Goal: Book appointment/travel/reservation

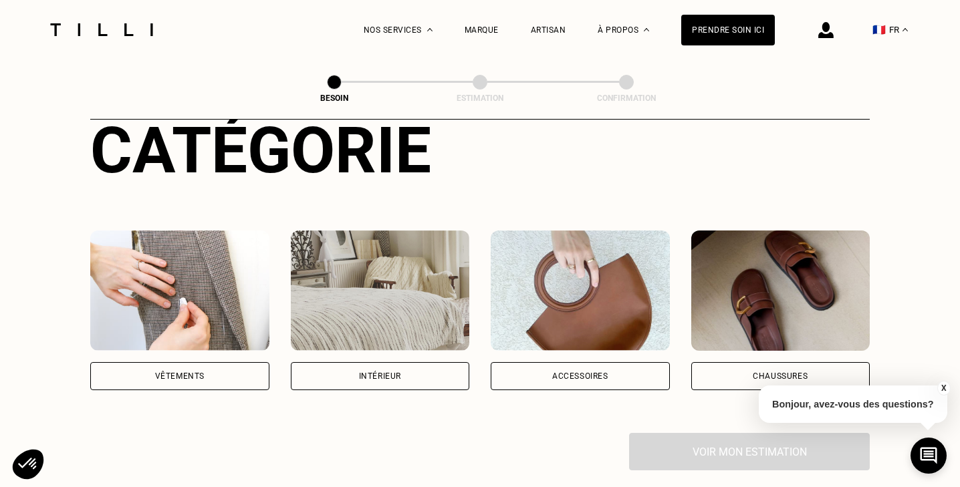
scroll to position [204, 0]
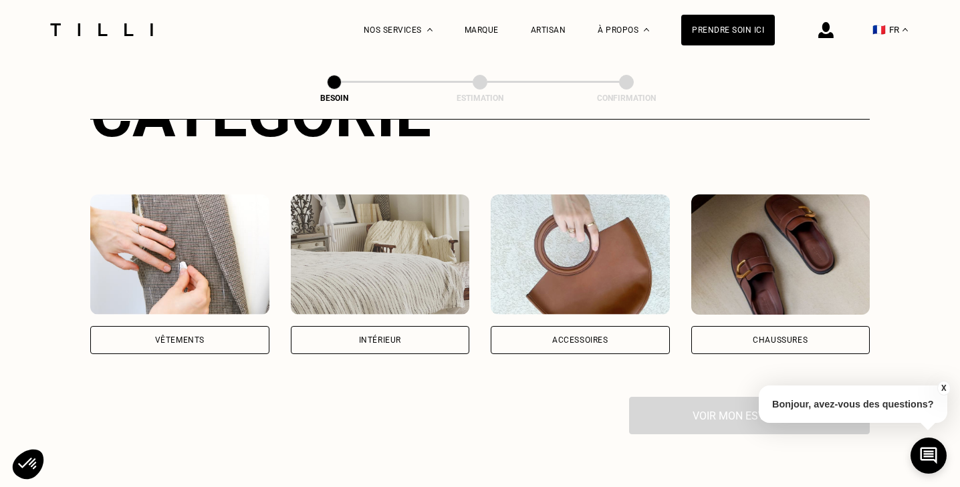
click at [176, 336] on div "Vêtements" at bounding box center [179, 340] width 49 height 8
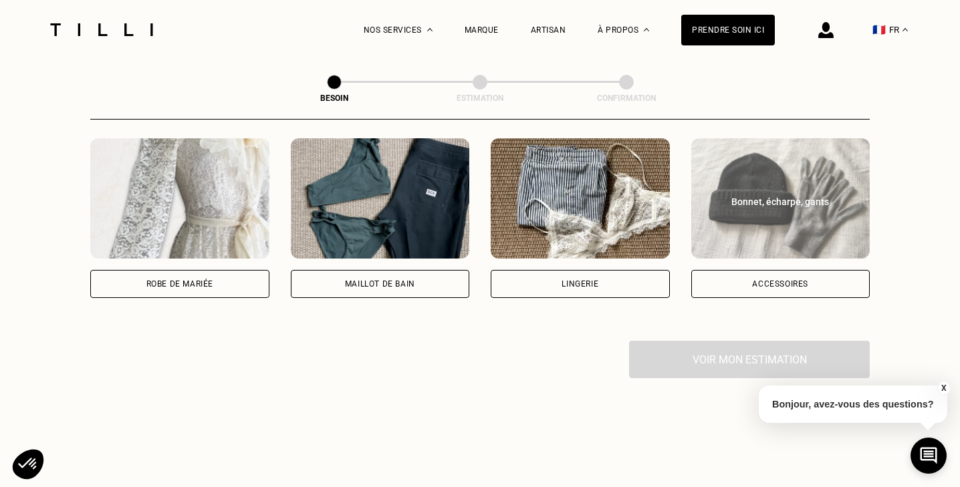
scroll to position [985, 0]
click at [766, 273] on div "Accessoires" at bounding box center [780, 284] width 179 height 28
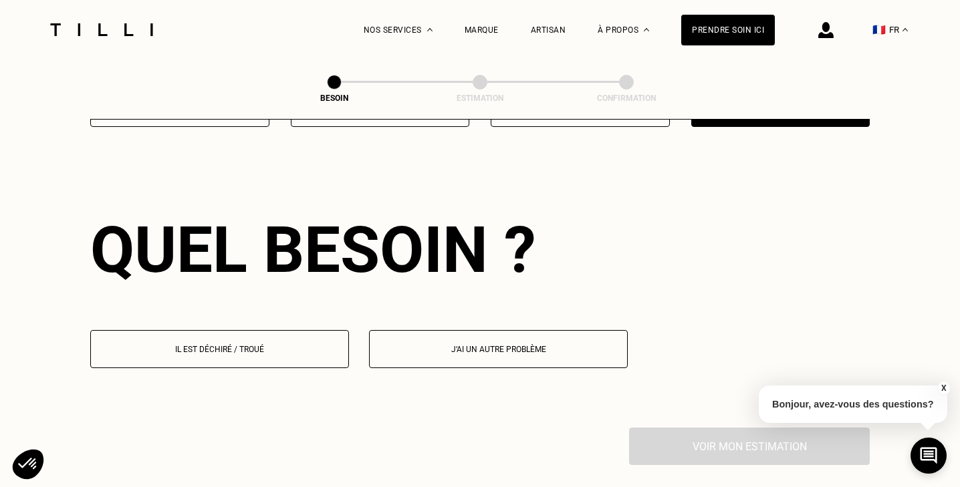
scroll to position [1160, 0]
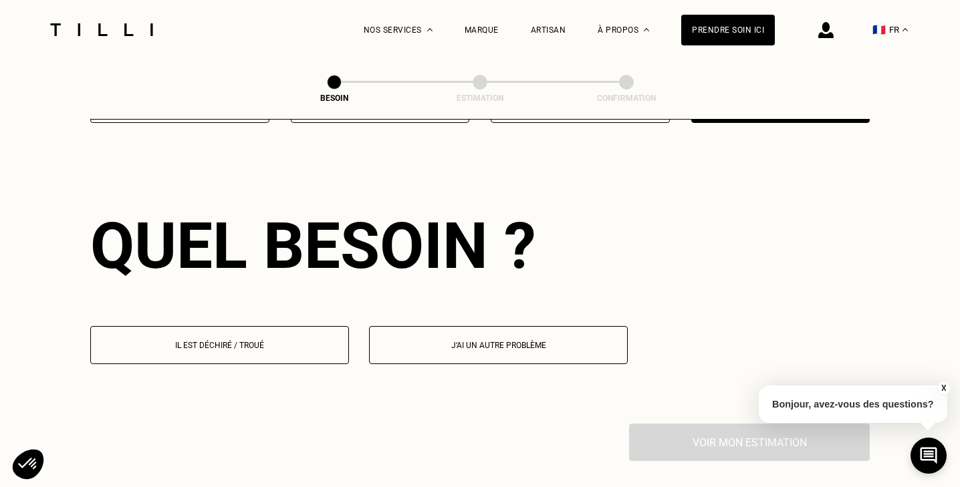
click at [403, 341] on p "J‘ai un autre problème" at bounding box center [498, 345] width 244 height 9
select select "FR"
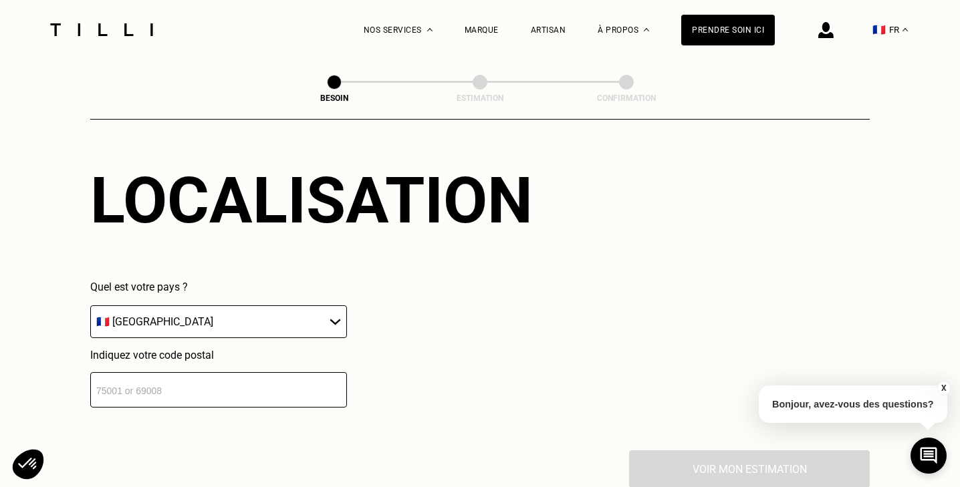
scroll to position [1468, 0]
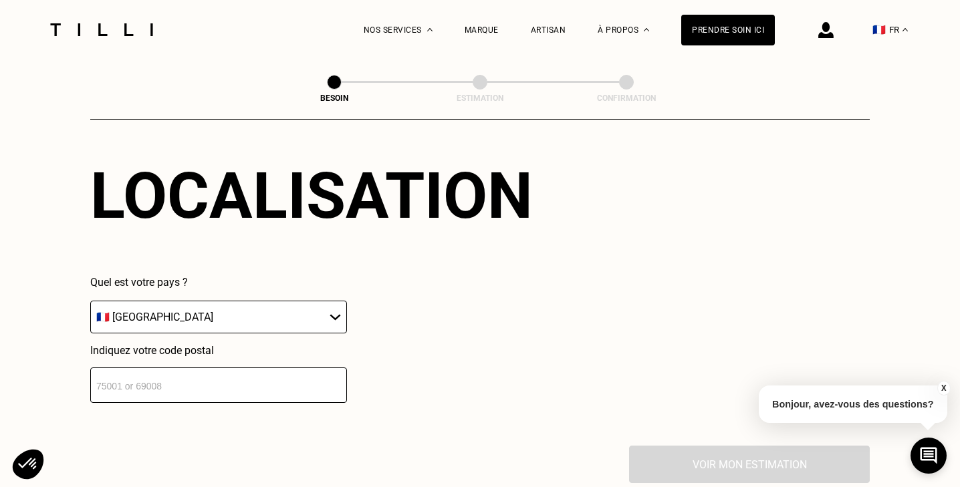
click at [245, 391] on input "number" at bounding box center [218, 385] width 257 height 35
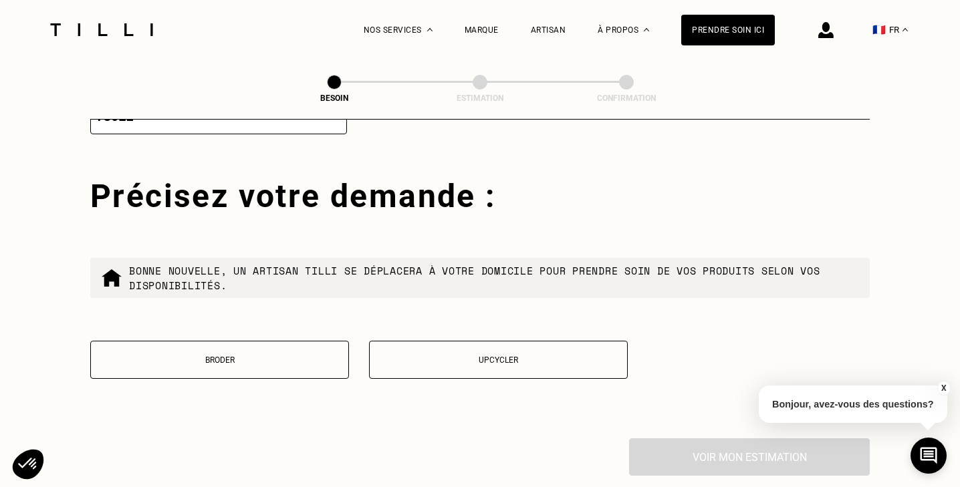
scroll to position [1753, 0]
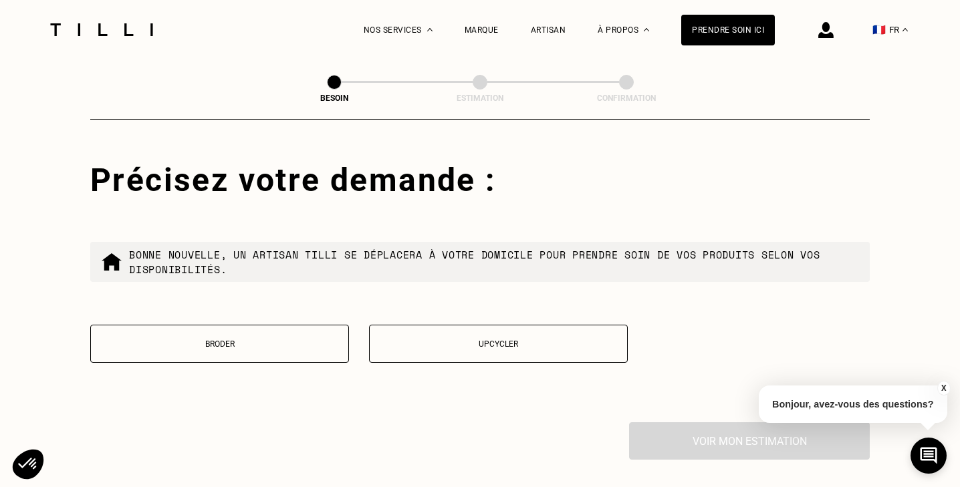
type input "75011"
click at [454, 339] on p "Upcycler" at bounding box center [498, 343] width 244 height 9
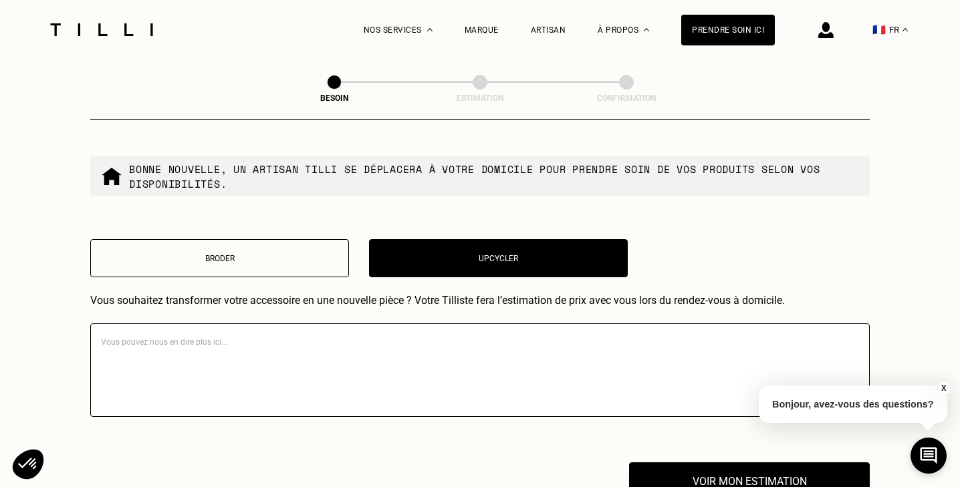
scroll to position [1840, 0]
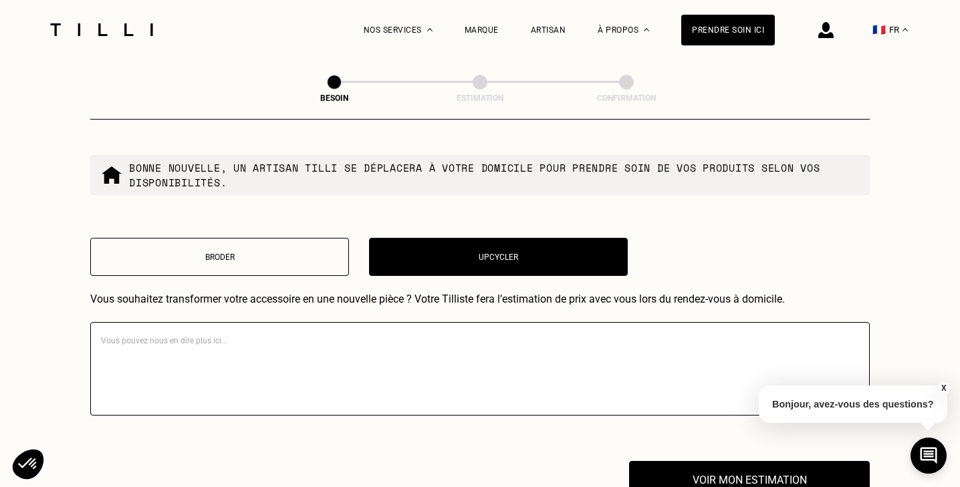
click at [479, 322] on textarea at bounding box center [479, 369] width 779 height 94
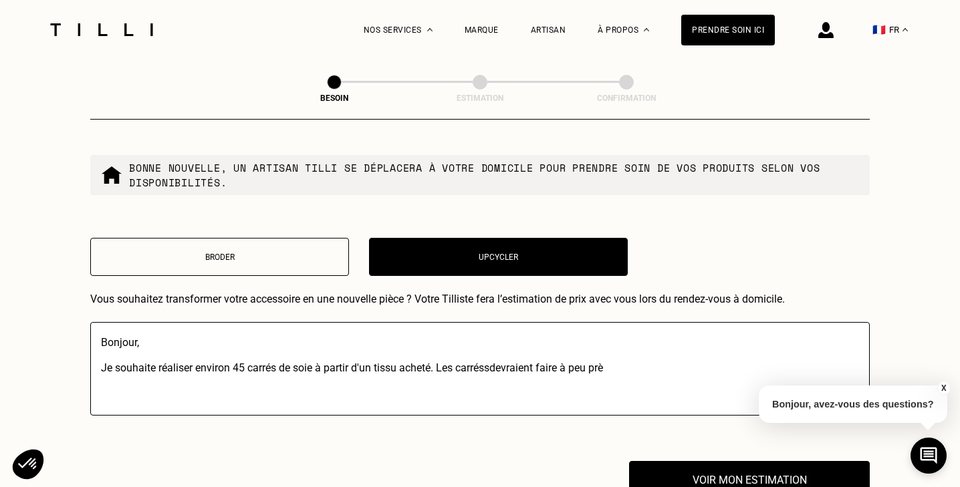
click at [491, 357] on textarea "Bonjour, Je souhaite réaliser environ 45 carrés de soie à partir d'un tissu ach…" at bounding box center [479, 369] width 779 height 94
click at [620, 356] on textarea "Bonjour, Je souhaite réaliser environ 45 carrés de soie à partir d'un tissu ach…" at bounding box center [479, 369] width 779 height 94
click at [652, 360] on textarea "Bonjour, Je souhaite réaliser environ 45 carrés de soie à partir d'un tissu ach…" at bounding box center [479, 369] width 779 height 94
click at [715, 357] on textarea "Bonjour, Je souhaite réaliser environ 45 carrés de soie à partir d'un tissu ach…" at bounding box center [479, 369] width 779 height 94
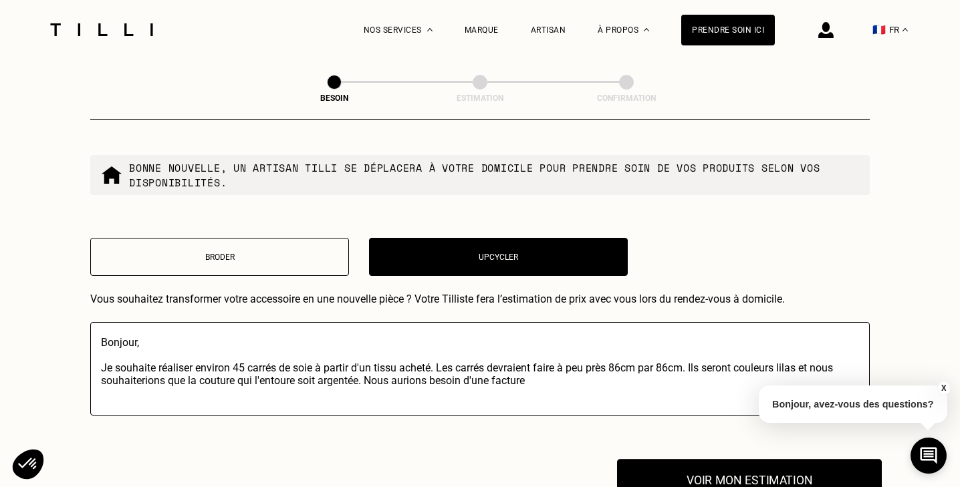
type textarea "Bonjour, Je souhaite réaliser environ 45 carrés de soie à partir d'un tissu ach…"
click at [672, 459] on button "Voir mon estimation" at bounding box center [749, 479] width 265 height 41
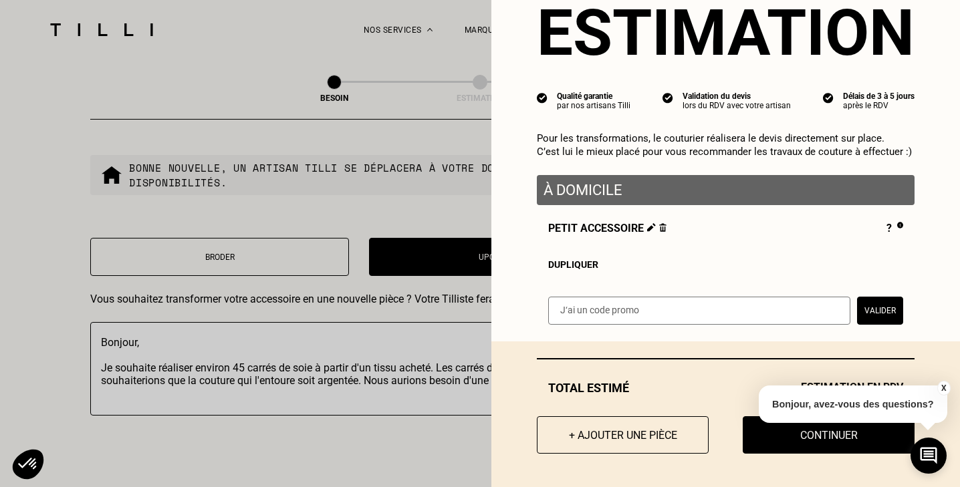
scroll to position [47, 0]
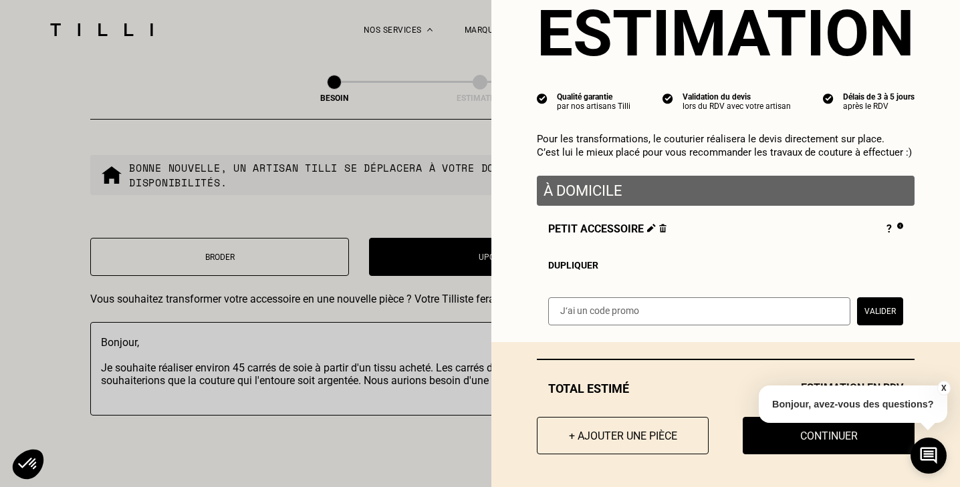
click at [776, 188] on p "À domicile" at bounding box center [725, 190] width 364 height 17
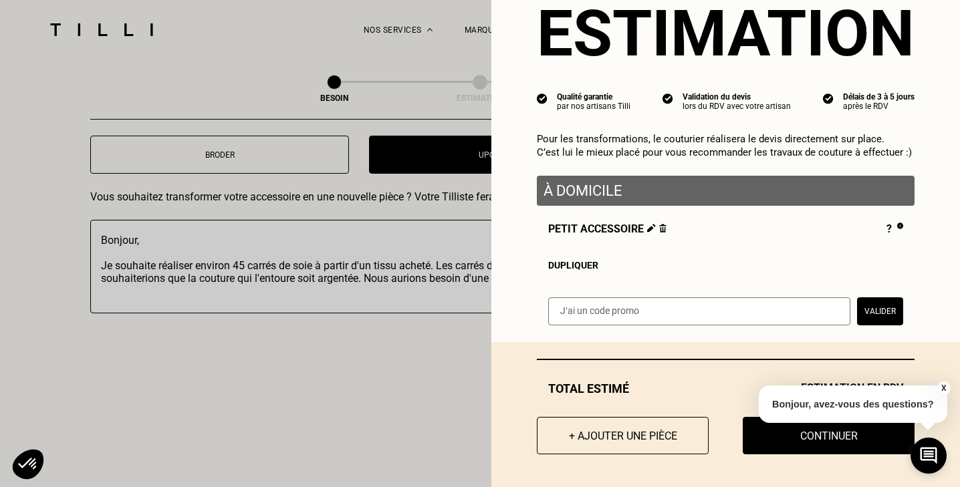
scroll to position [1944, 0]
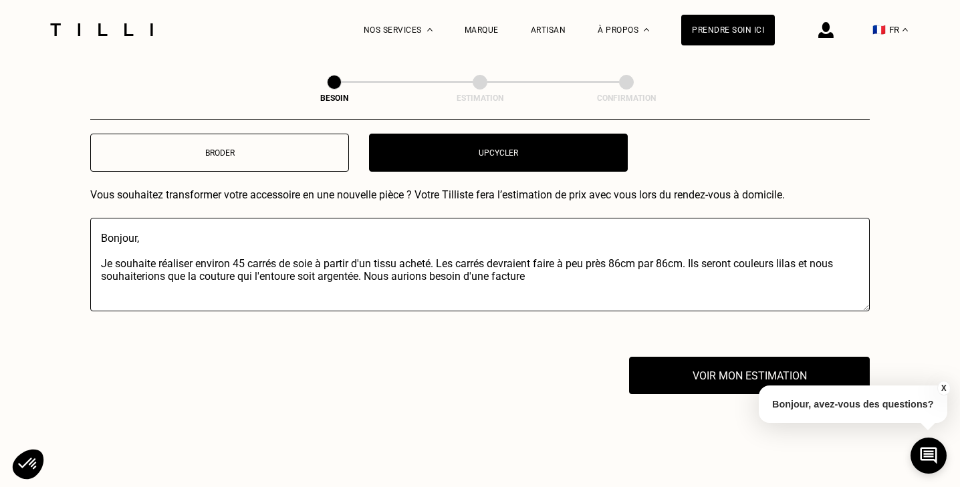
click at [942, 390] on button "X" at bounding box center [942, 388] width 13 height 15
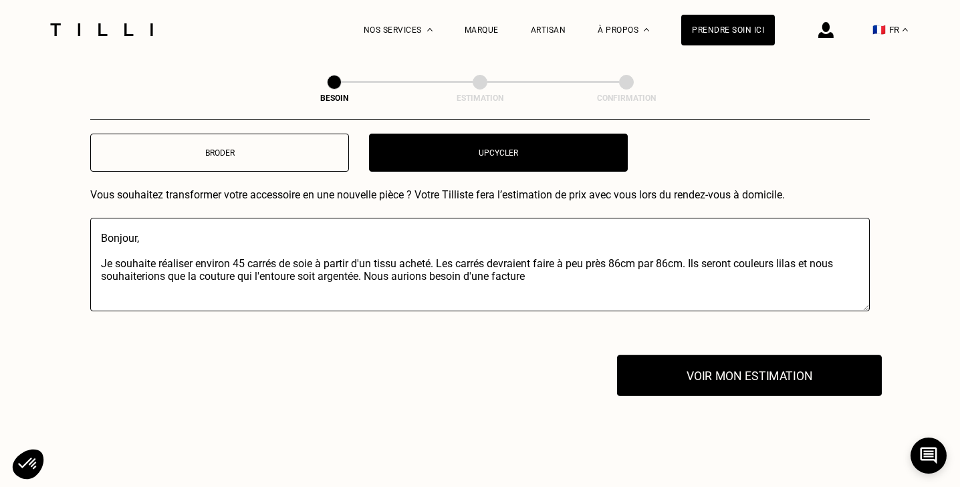
click at [809, 358] on button "Voir mon estimation" at bounding box center [749, 375] width 265 height 41
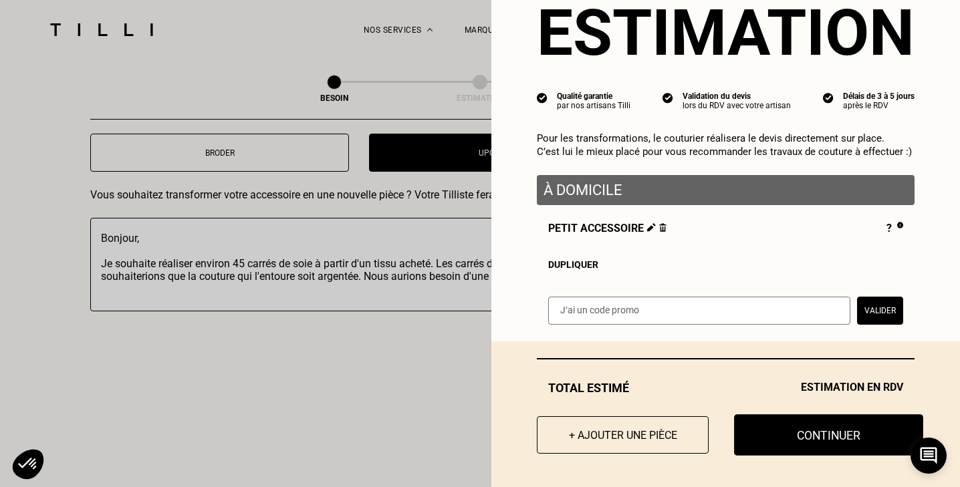
scroll to position [47, 0]
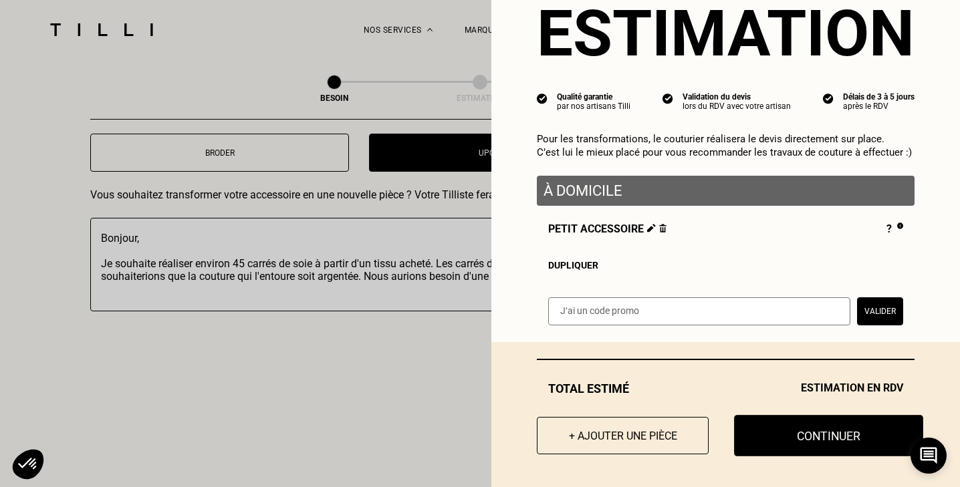
click at [783, 435] on button "Continuer" at bounding box center [828, 435] width 189 height 41
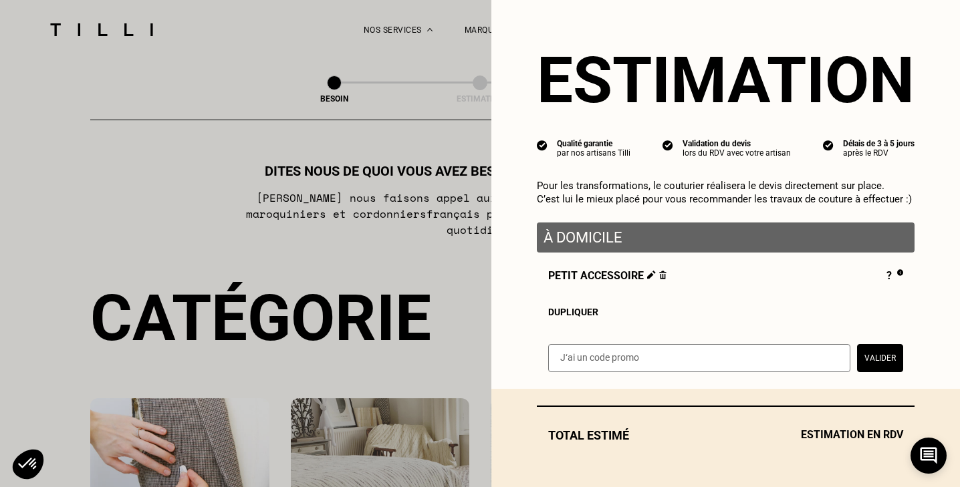
select select "FR"
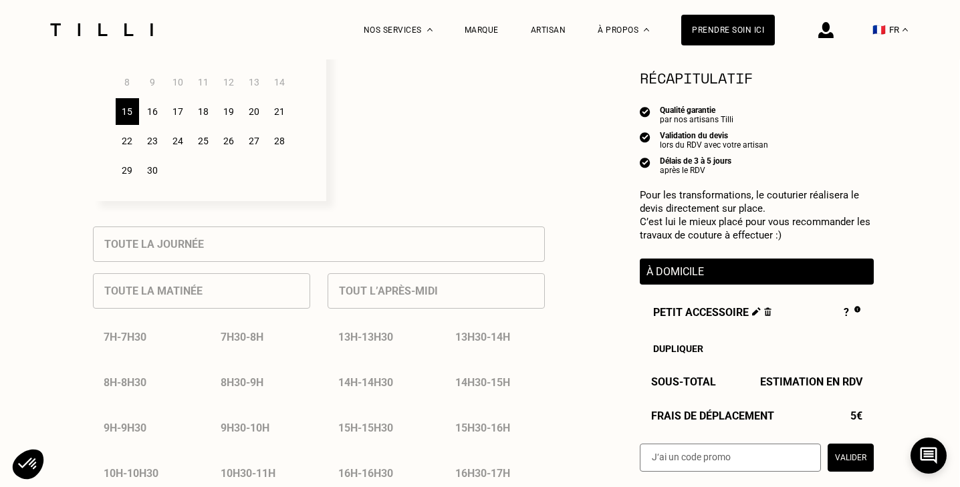
scroll to position [460, 0]
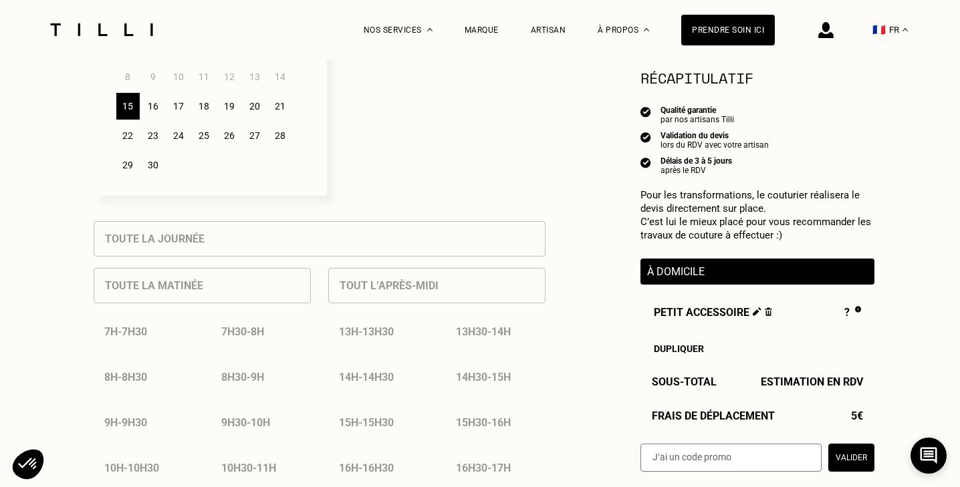
click at [130, 109] on div "15" at bounding box center [127, 106] width 23 height 27
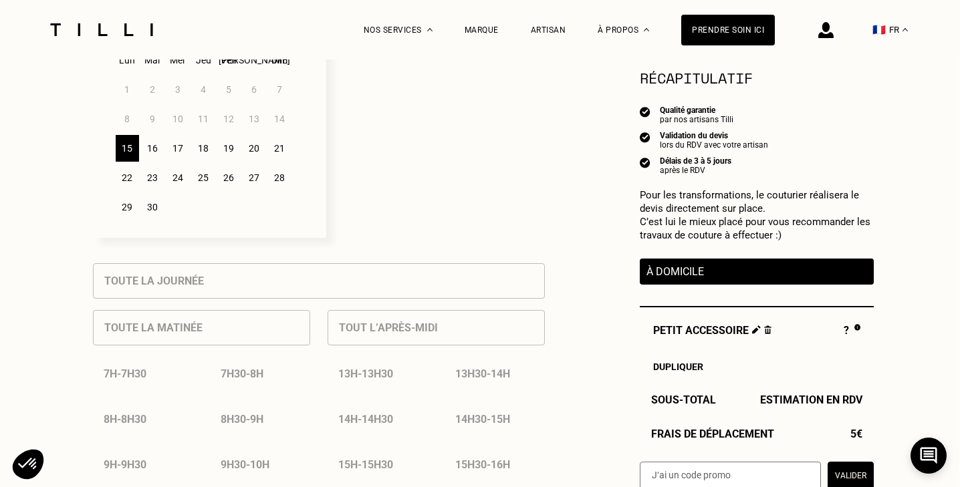
scroll to position [416, 1]
click at [148, 145] on div "16" at bounding box center [152, 149] width 23 height 27
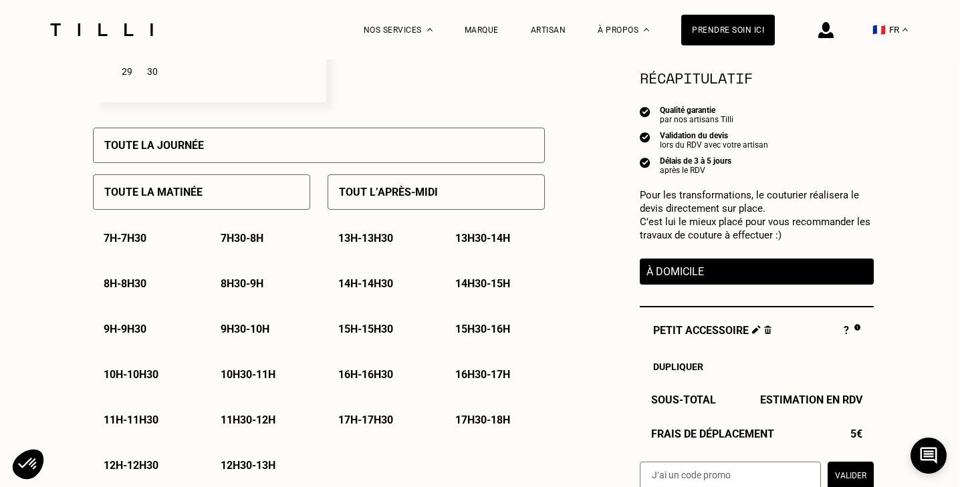
scroll to position [557, 1]
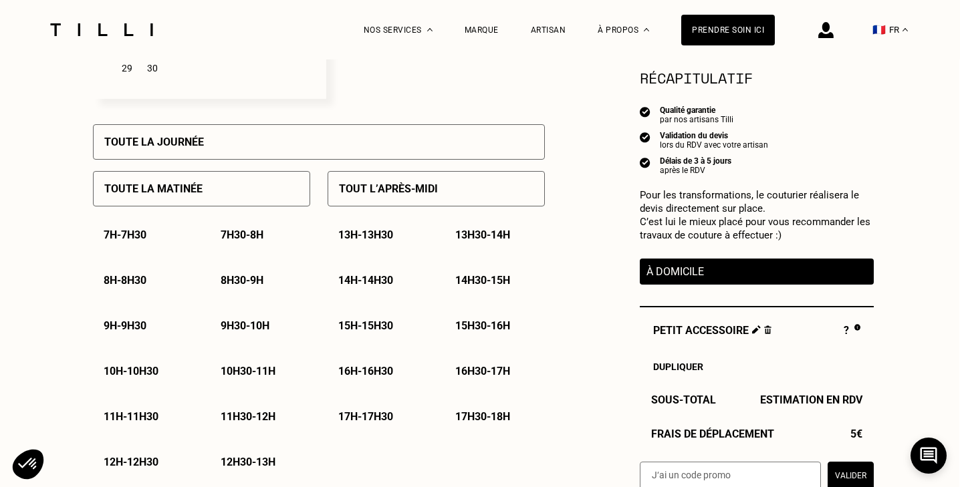
click at [149, 366] on p "10h - 10h30" at bounding box center [131, 371] width 55 height 13
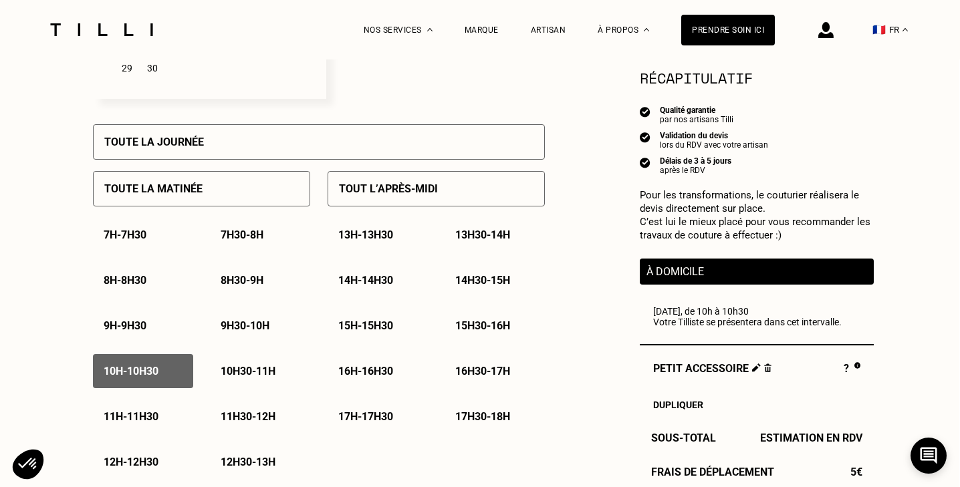
click at [229, 370] on p "10h30 - 11h" at bounding box center [248, 371] width 55 height 13
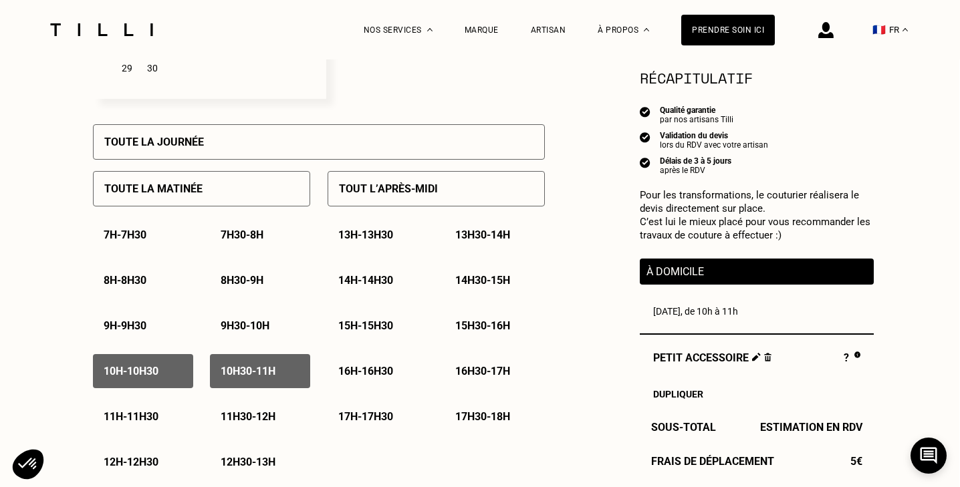
click at [156, 425] on div "11h - 11h30" at bounding box center [143, 417] width 100 height 34
click at [279, 426] on div "11h30 - 12h" at bounding box center [260, 417] width 100 height 34
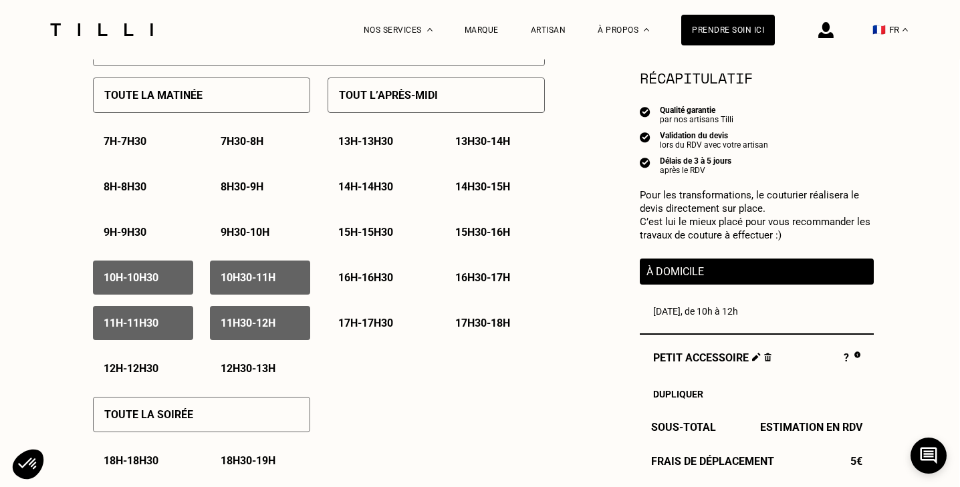
scroll to position [659, 1]
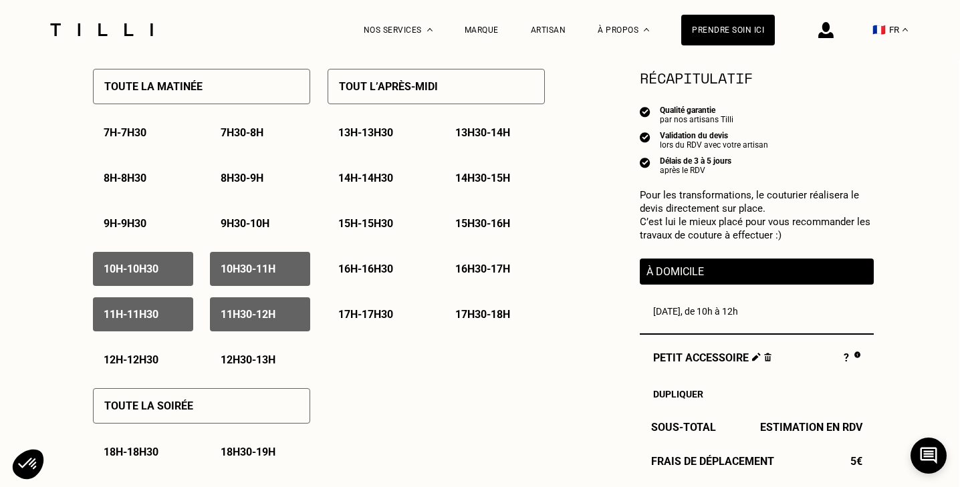
click at [154, 360] on p "12h - 12h30" at bounding box center [131, 360] width 55 height 13
click at [245, 356] on p "12h30 - 13h" at bounding box center [248, 360] width 55 height 13
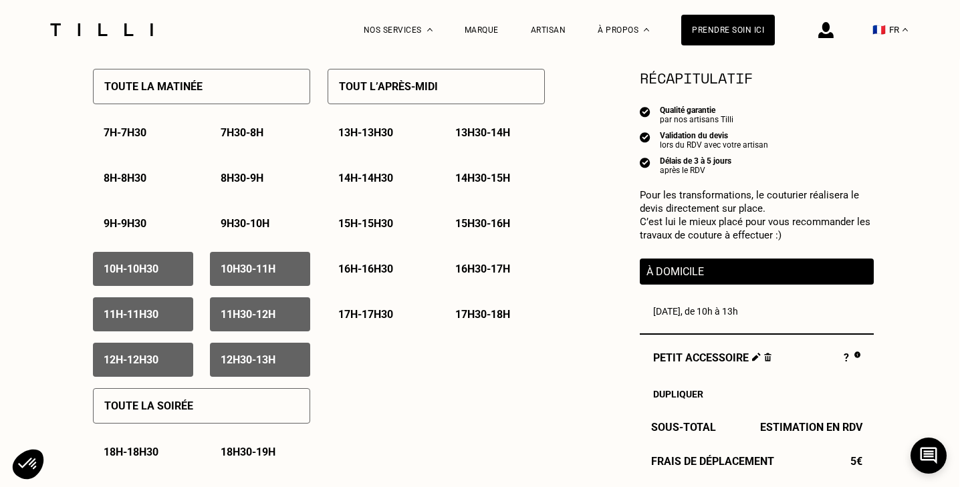
click at [376, 223] on p "15h - 15h30" at bounding box center [365, 223] width 55 height 13
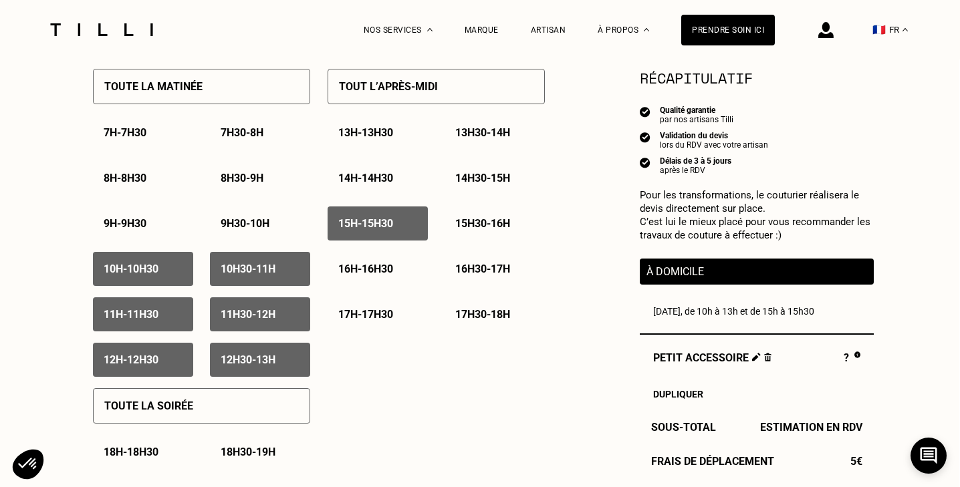
click at [470, 219] on p "15h30 - 16h" at bounding box center [482, 223] width 55 height 13
click at [466, 182] on p "14h30 - 15h" at bounding box center [482, 178] width 55 height 13
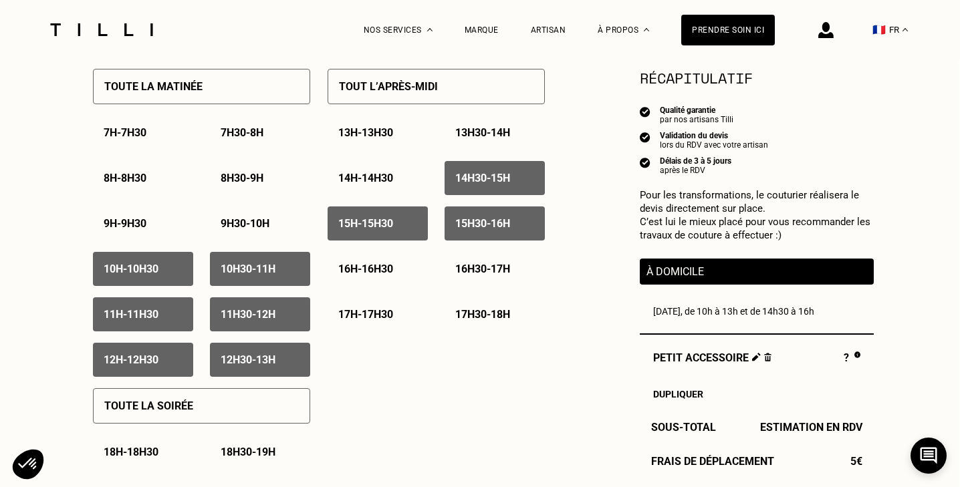
click at [402, 273] on div "16h - 16h30" at bounding box center [377, 269] width 100 height 34
click at [490, 267] on p "16h30 - 17h" at bounding box center [482, 269] width 55 height 13
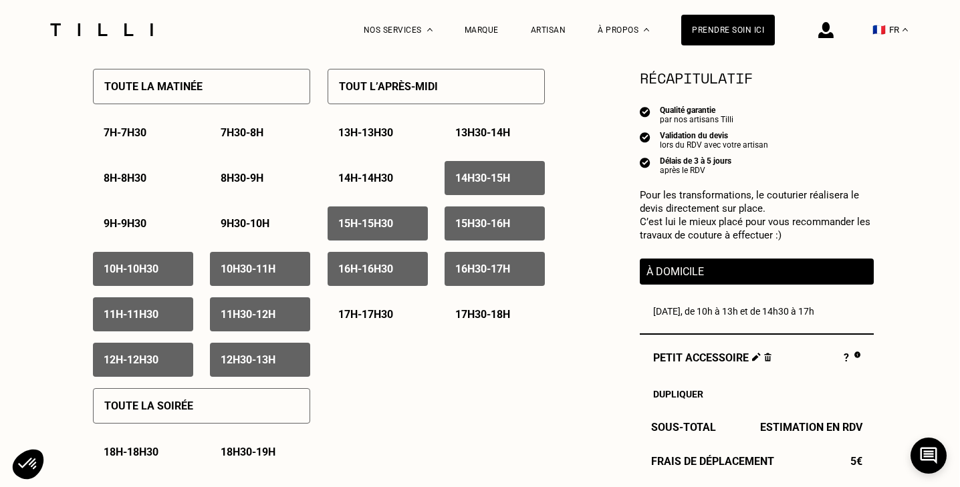
click at [389, 311] on p "17h - 17h30" at bounding box center [365, 314] width 55 height 13
click at [480, 305] on div "17h30 - 18h" at bounding box center [494, 314] width 100 height 34
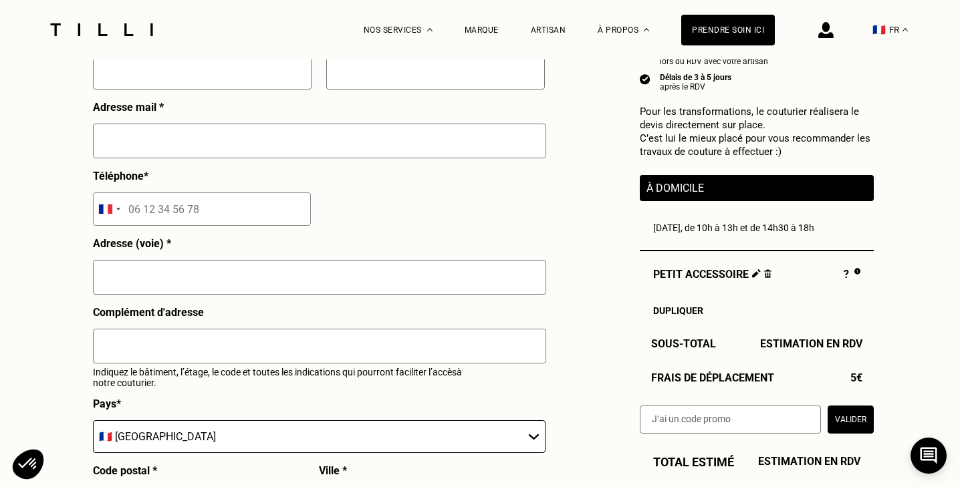
scroll to position [1316, 1]
